Goal: Task Accomplishment & Management: Manage account settings

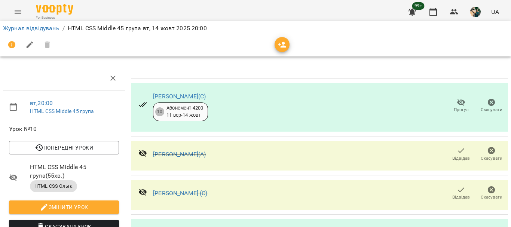
scroll to position [99, 0]
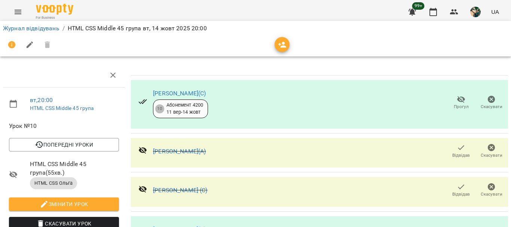
click at [44, 32] on li "Журнал відвідувань" at bounding box center [31, 28] width 56 height 9
click at [43, 30] on link "Журнал відвідувань" at bounding box center [31, 28] width 56 height 7
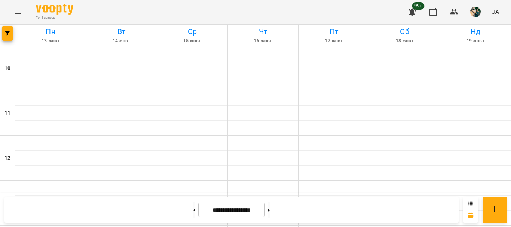
scroll to position [436, 0]
drag, startPoint x: 118, startPoint y: 116, endPoint x: 113, endPoint y: 112, distance: 6.5
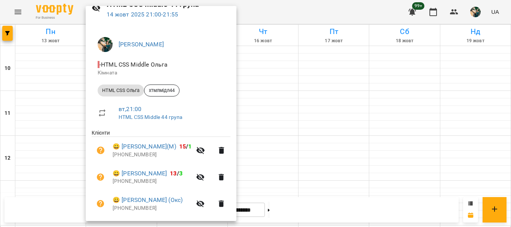
scroll to position [86, 0]
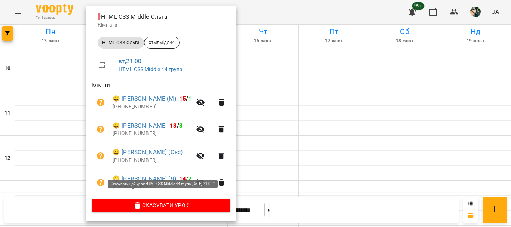
click at [123, 202] on span "Скасувати Урок" at bounding box center [161, 205] width 127 height 9
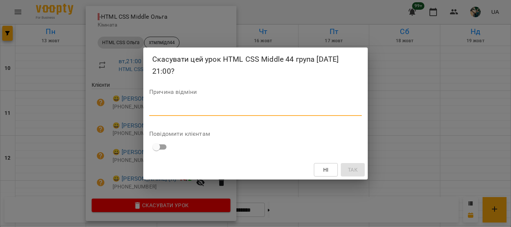
click at [204, 110] on textarea at bounding box center [255, 109] width 212 height 7
type textarea "*"
click at [356, 166] on span "Так" at bounding box center [353, 169] width 10 height 9
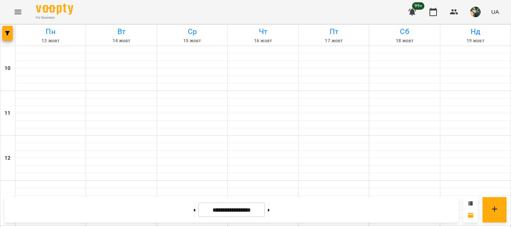
scroll to position [390, 0]
